Goal: Task Accomplishment & Management: Manage account settings

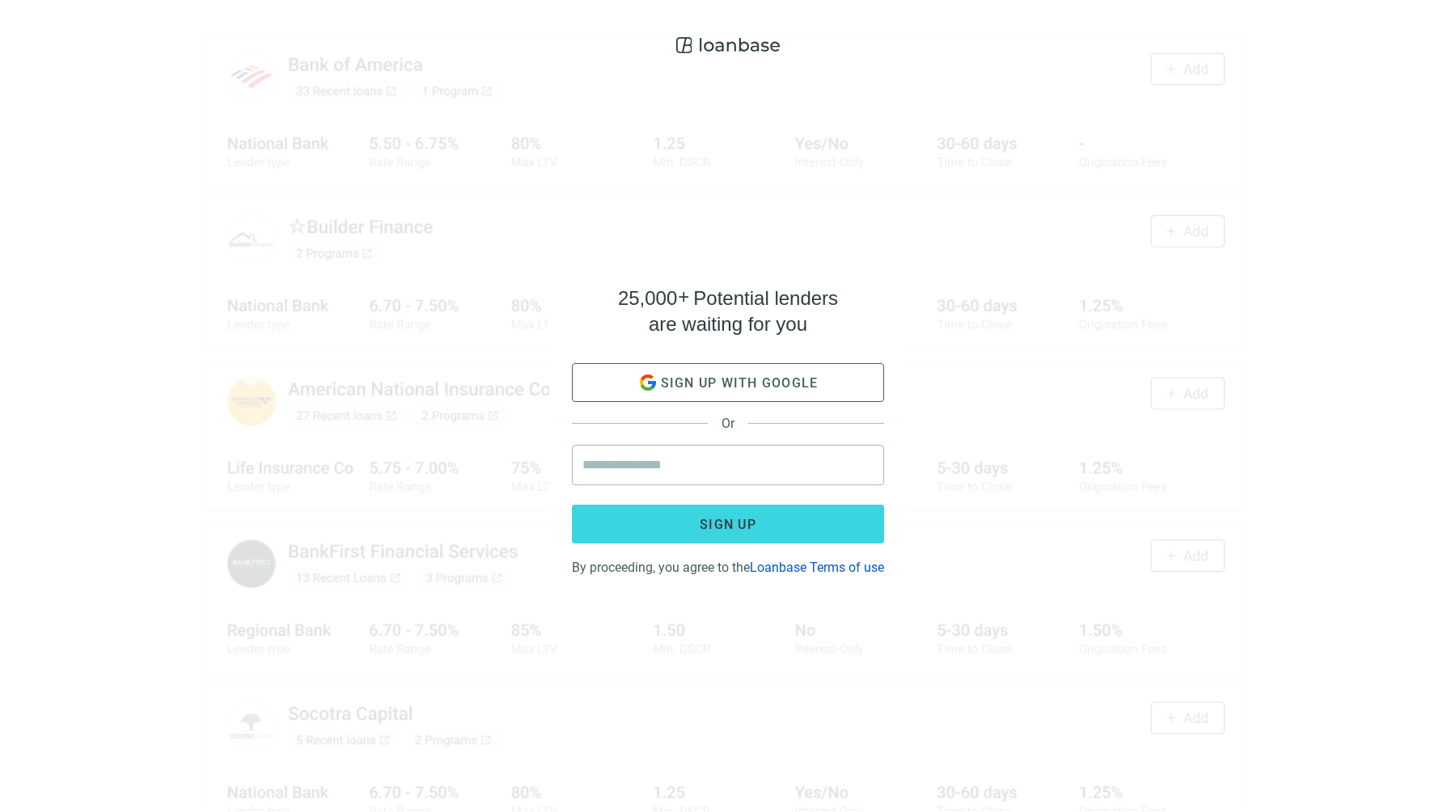
drag, startPoint x: 735, startPoint y: 49, endPoint x: 904, endPoint y: 203, distance: 228.6
click at [904, 203] on div "25,000 + Potential lenders are waiting for you Sign up with google Or Sign up B…" at bounding box center [728, 406] width 1456 height 812
click at [763, 375] on span "Sign up with google" at bounding box center [739, 383] width 157 height 15
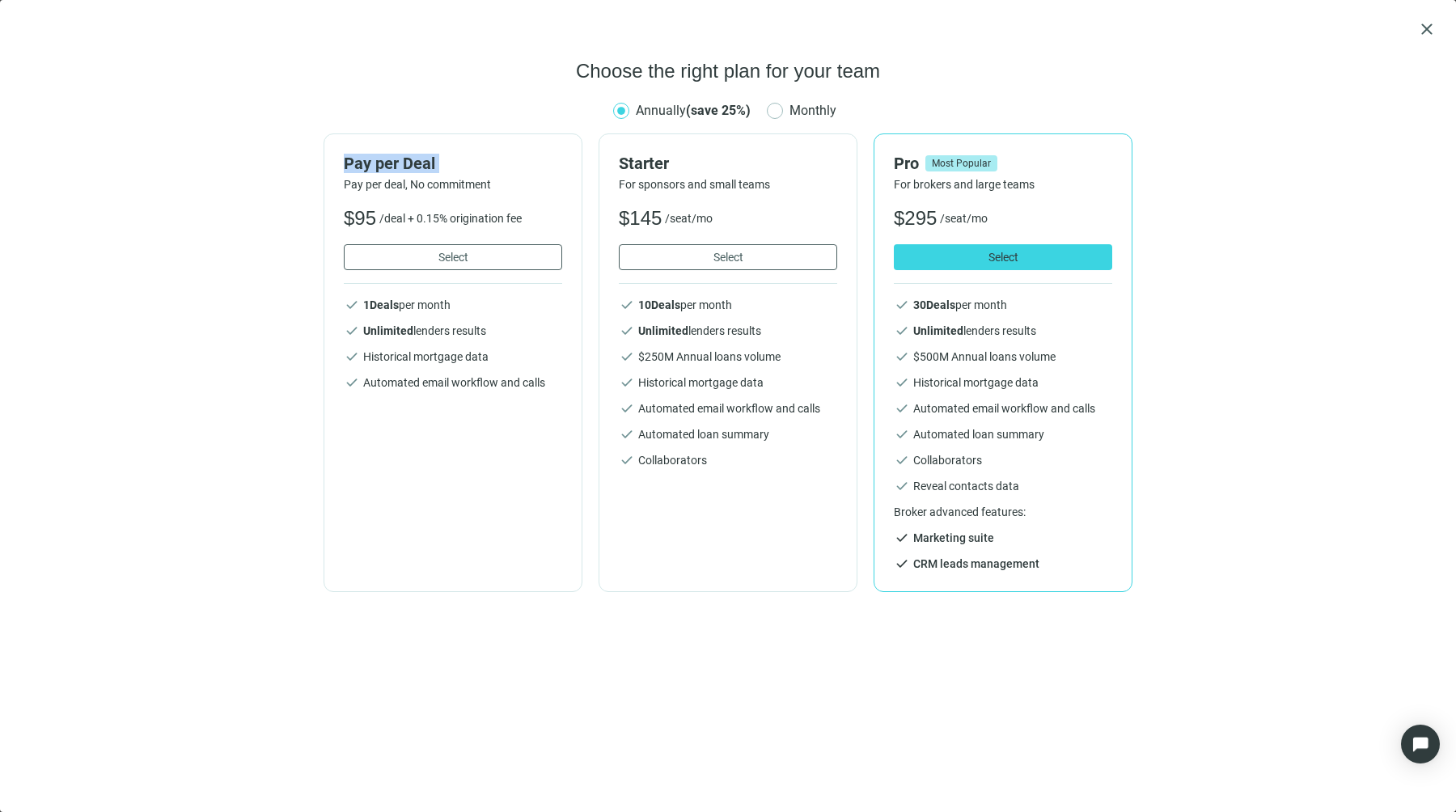
drag, startPoint x: 332, startPoint y: 150, endPoint x: 563, endPoint y: 179, distance: 232.8
click at [563, 177] on div "Pay per Deal Pay per deal, No commitment $ 95 /deal + 0.15% origination fee Sel…" at bounding box center [453, 362] width 259 height 458
click at [519, 175] on div "Pay per Deal Pay per deal, No commitment" at bounding box center [453, 173] width 218 height 39
click at [1238, 283] on div "Choose the right plan for your team Annually (save 25%) Monthly Pay per Deal Pa…" at bounding box center [728, 424] width 1417 height 734
click at [1429, 25] on span "close" at bounding box center [1427, 29] width 19 height 19
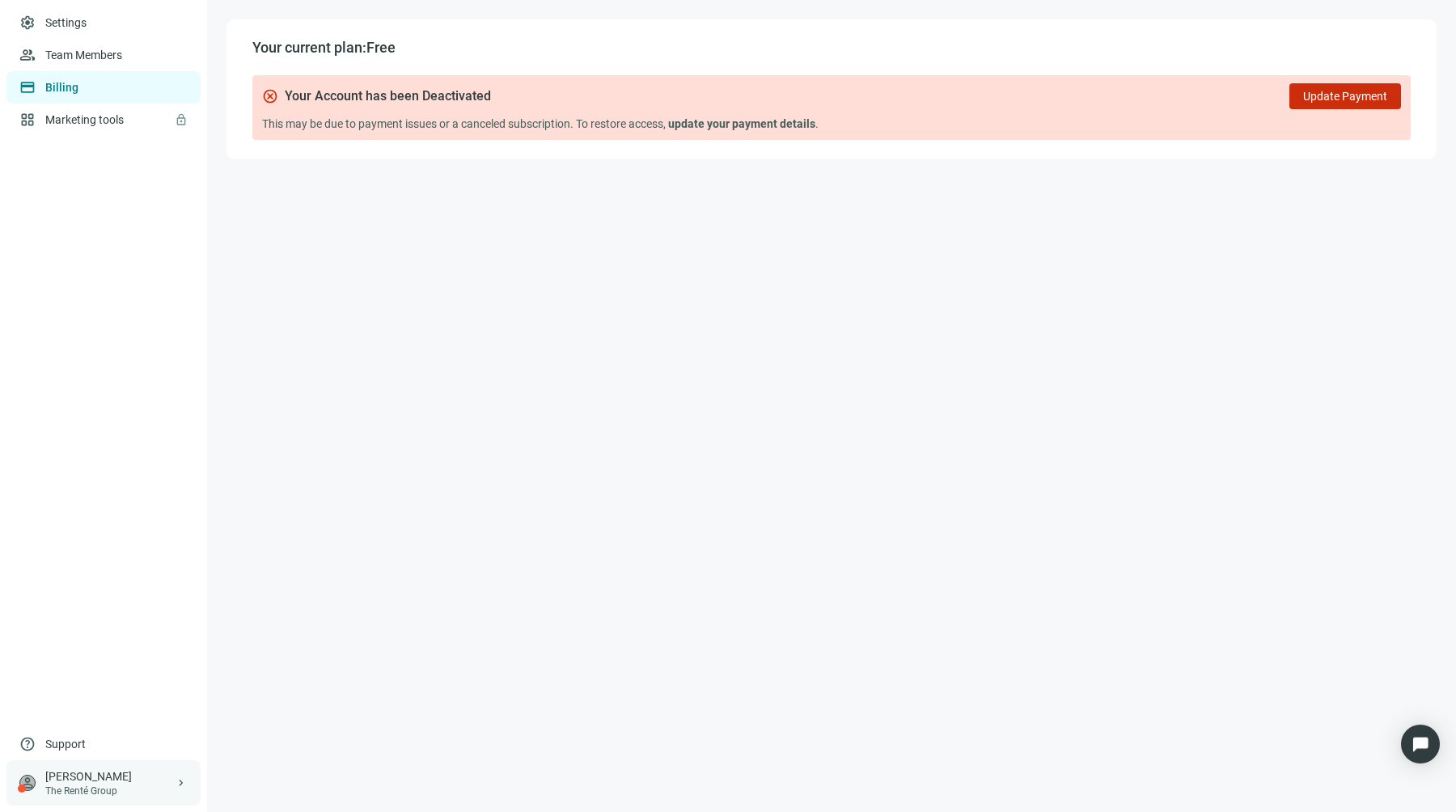
click at [132, 784] on div "The Renté Group" at bounding box center [110, 790] width 129 height 13
click at [364, 666] on main "Your current plan: Free cancel Your Account has been Deactivated Update Payment…" at bounding box center [832, 406] width 1249 height 812
click at [137, 793] on div "The Renté Group" at bounding box center [110, 790] width 129 height 13
click at [246, 784] on div "logout Log out" at bounding box center [307, 784] width 194 height 29
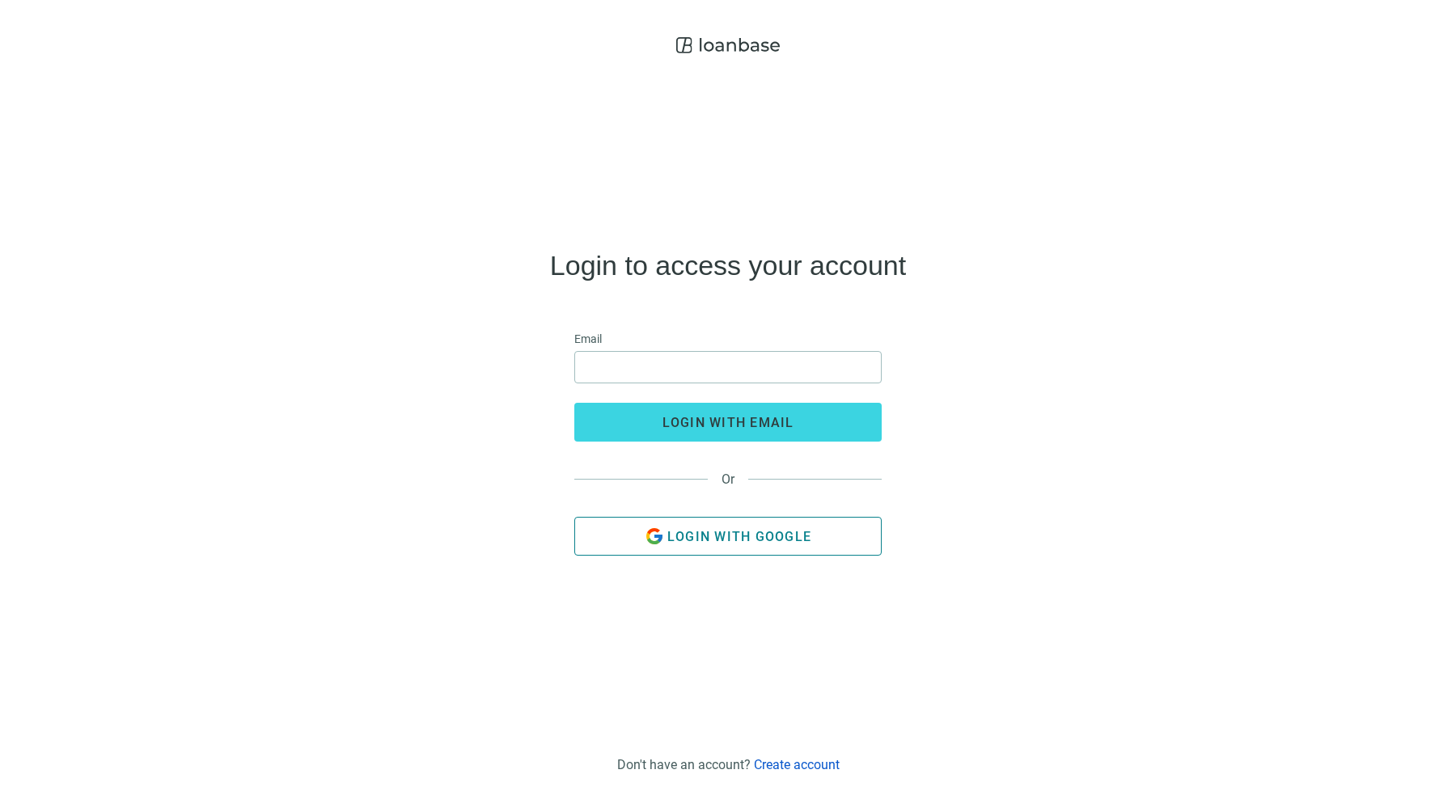
click at [795, 521] on button "Login with Google" at bounding box center [728, 536] width 308 height 39
